Goal: Contribute content: Contribute content

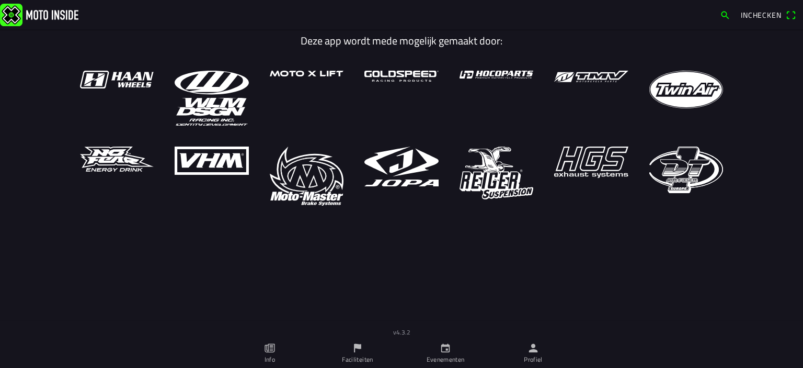
click at [540, 358] on ion-label "Profiel" at bounding box center [533, 359] width 19 height 9
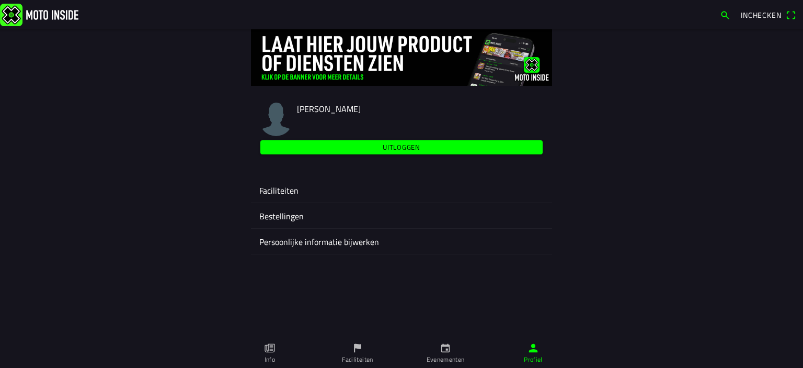
click at [279, 185] on ion-label "Faciliteiten" at bounding box center [401, 190] width 285 height 13
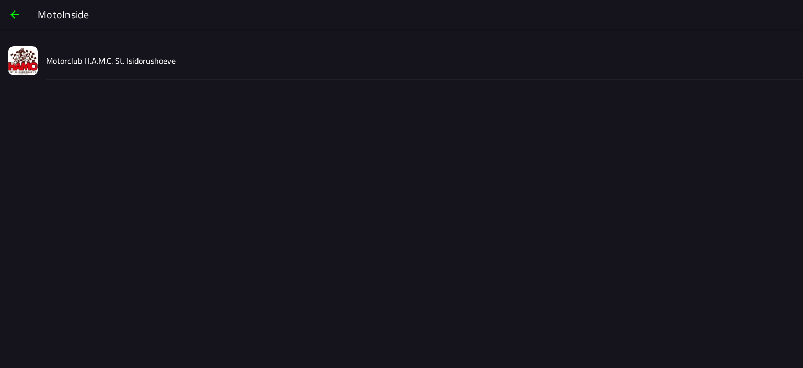
click at [123, 69] on div "Motorclub H.A.M.C. St. Isidorushoeve" at bounding box center [420, 60] width 749 height 37
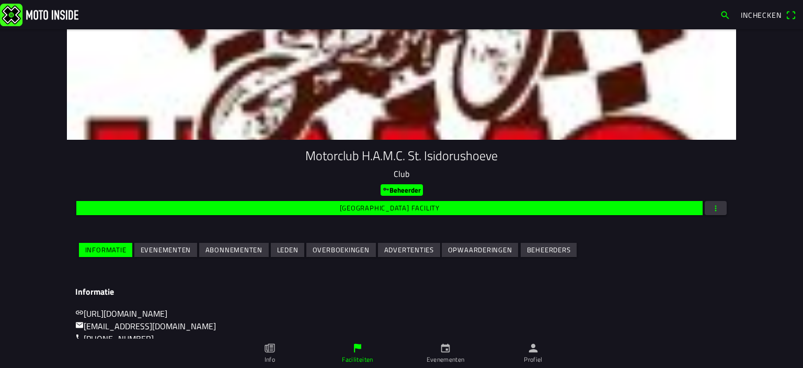
click at [0, 0] on slot "Evenementen" at bounding box center [0, 0] width 0 height 0
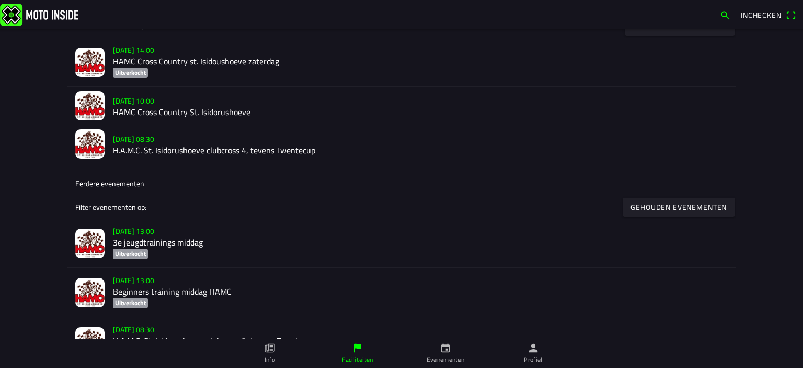
scroll to position [313, 0]
click at [219, 112] on h2 "HAMC Cross Country St. Isidorushoeve" at bounding box center [420, 112] width 615 height 10
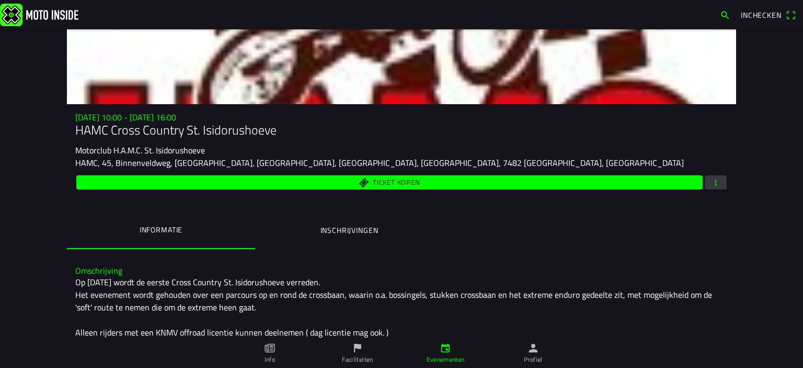
scroll to position [36, 0]
click at [711, 177] on span "button" at bounding box center [715, 182] width 9 height 14
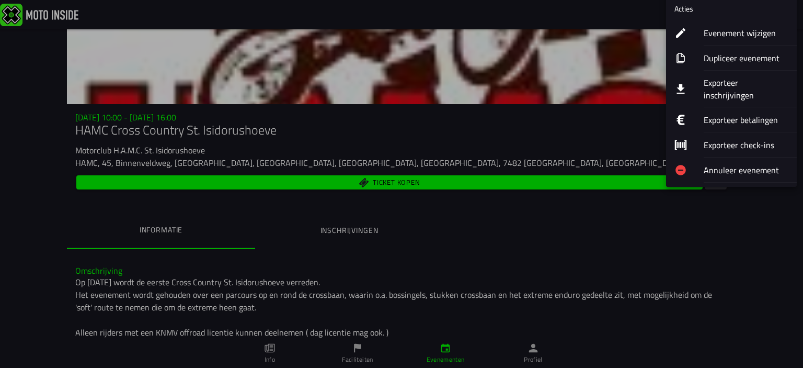
click at [742, 30] on ion-label "Evenement wijzigen" at bounding box center [746, 33] width 85 height 13
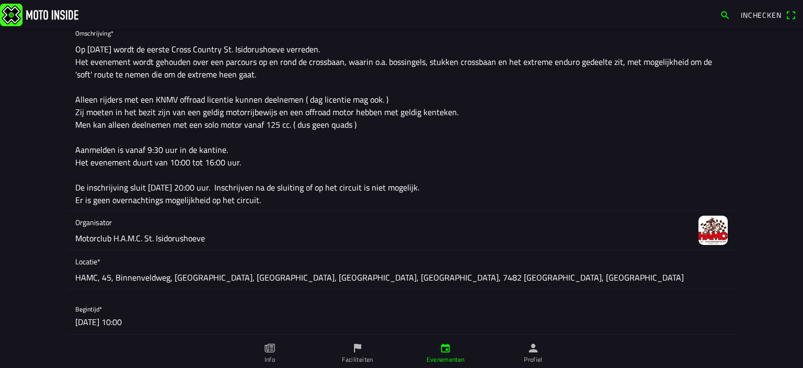
scroll to position [156, 0]
drag, startPoint x: 141, startPoint y: 188, endPoint x: 158, endPoint y: 198, distance: 20.2
click at [141, 188] on textarea "Op [DATE] wordt de eerste Cross Country St. Isidorushoeve verreden. Het eveneme…" at bounding box center [401, 124] width 653 height 172
click at [275, 203] on textarea "Op [DATE] wordt de eerste Cross Country St. Isidorushoeve verreden. Het eveneme…" at bounding box center [401, 124] width 653 height 172
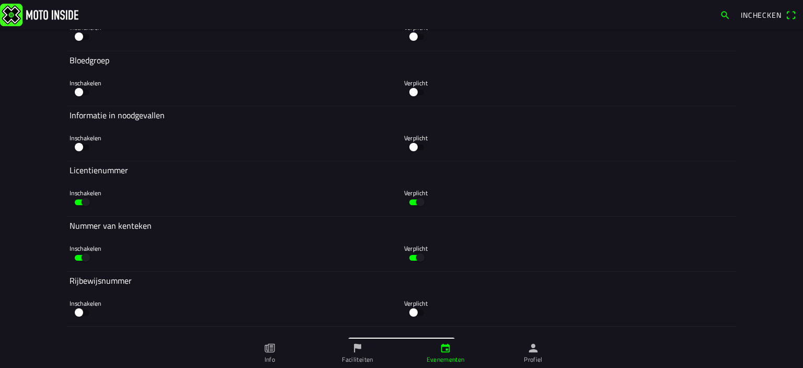
scroll to position [2271, 0]
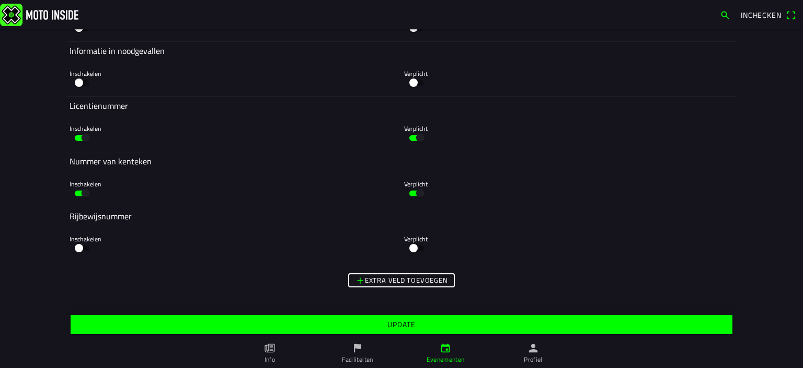
type textarea "Op [DATE] wordt de eerste Cross Country St. Isidorushoeve verreden. Het eveneme…"
click at [0, 0] on slot "Update" at bounding box center [0, 0] width 0 height 0
